Goal: Task Accomplishment & Management: Manage account settings

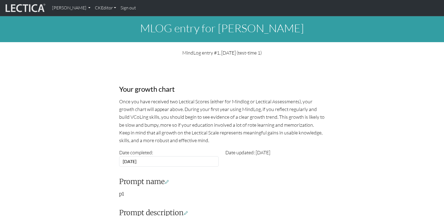
scroll to position [69, 0]
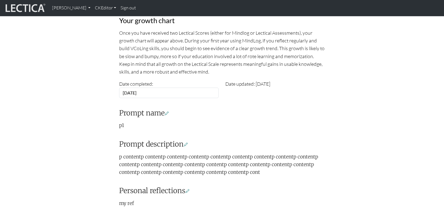
click at [388, 88] on div "Your growth chart Once you have received two Lectical Scores (either for Mindlo…" at bounding box center [222, 133] width 364 height 282
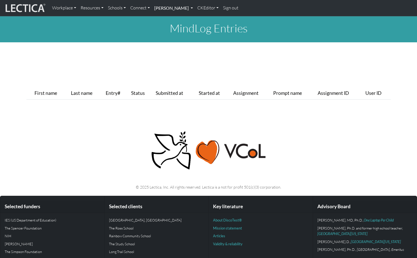
click at [195, 10] on link "[PERSON_NAME]" at bounding box center [173, 8] width 43 height 12
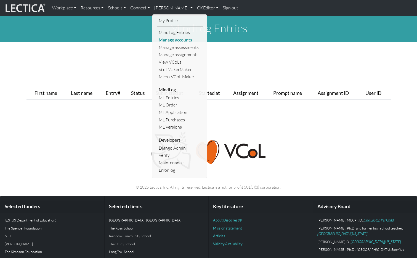
click at [179, 40] on link "Manage accounts" at bounding box center [180, 39] width 46 height 7
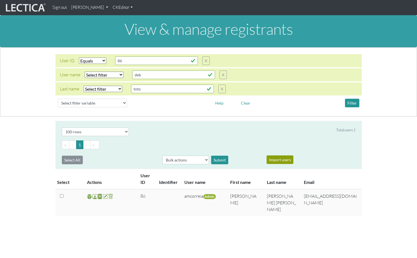
select select "equal"
select select "100"
click at [149, 62] on input "86" at bounding box center [156, 60] width 83 height 9
paste input "58572"
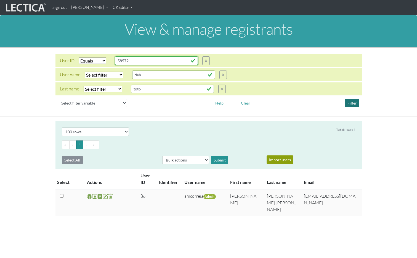
type input "58572"
click at [353, 103] on button "Filter" at bounding box center [352, 103] width 14 height 9
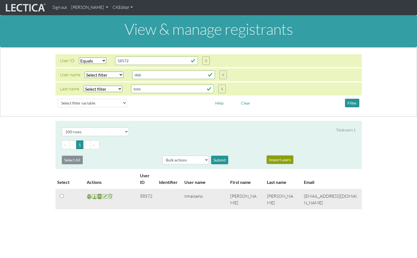
click at [94, 197] on span at bounding box center [94, 196] width 5 height 6
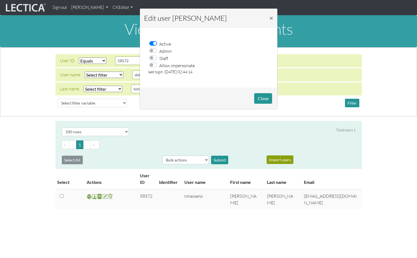
click at [153, 68] on div "Allow impersonate" at bounding box center [174, 65] width 42 height 7
click at [159, 64] on label "Allow impersonate" at bounding box center [177, 65] width 36 height 7
click at [155, 64] on input "Allow impersonate" at bounding box center [155, 65] width 4 height 6
checkbox input "true"
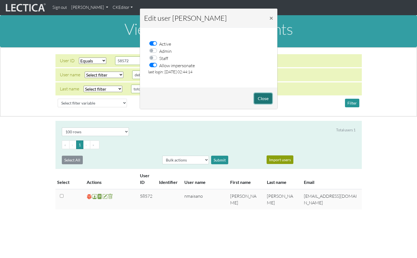
click at [260, 97] on button "Close" at bounding box center [263, 98] width 18 height 10
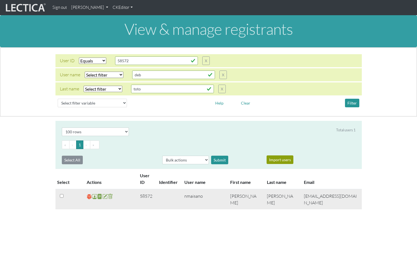
click at [89, 198] on span at bounding box center [89, 196] width 5 height 6
